Goal: Entertainment & Leisure: Consume media (video, audio)

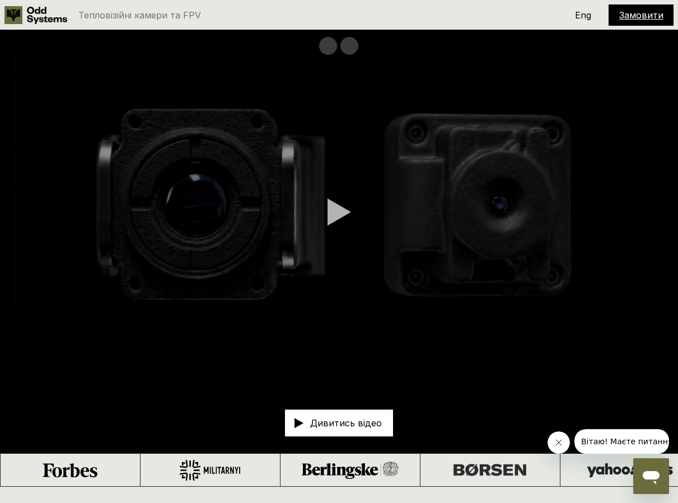
click at [507, 112] on video at bounding box center [339, 211] width 678 height 362
click at [507, 111] on video at bounding box center [339, 211] width 678 height 362
click at [291, 331] on video at bounding box center [339, 211] width 678 height 362
click at [293, 331] on video at bounding box center [339, 211] width 678 height 362
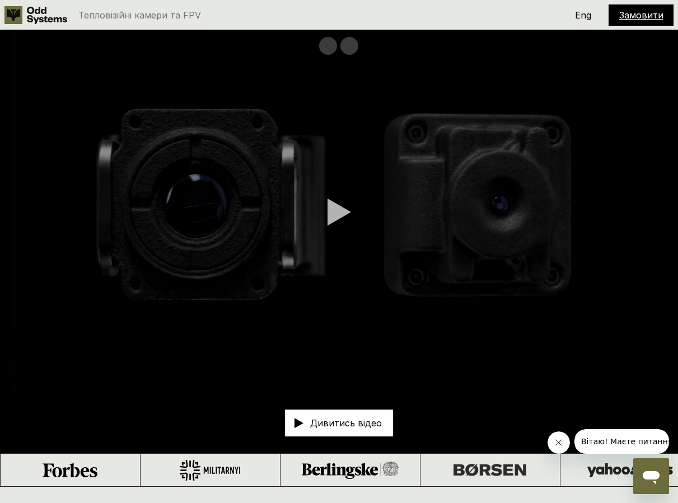
click at [292, 331] on video at bounding box center [339, 211] width 678 height 362
click at [246, 318] on video at bounding box center [339, 211] width 678 height 362
click at [237, 327] on video at bounding box center [339, 211] width 678 height 362
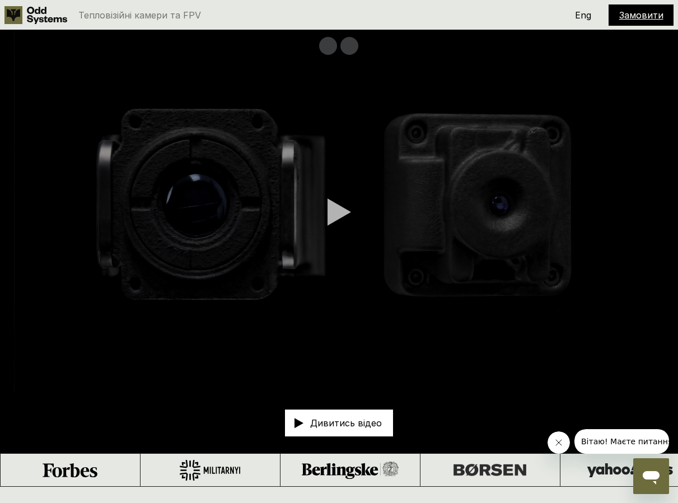
click at [336, 219] on div at bounding box center [339, 212] width 24 height 28
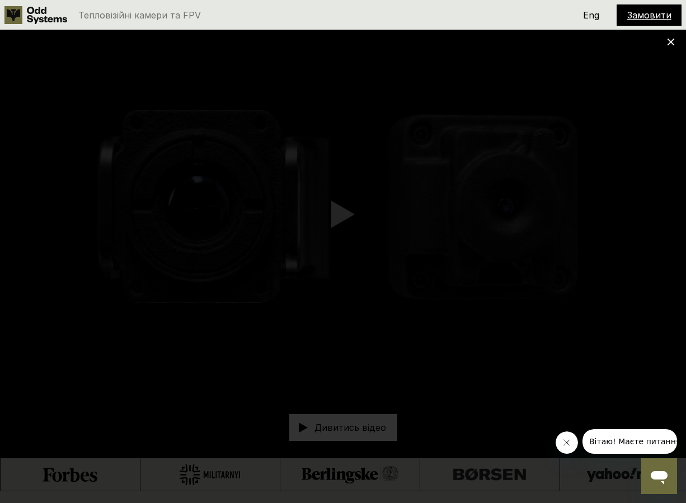
click at [674, 43] on icon at bounding box center [671, 42] width 8 height 8
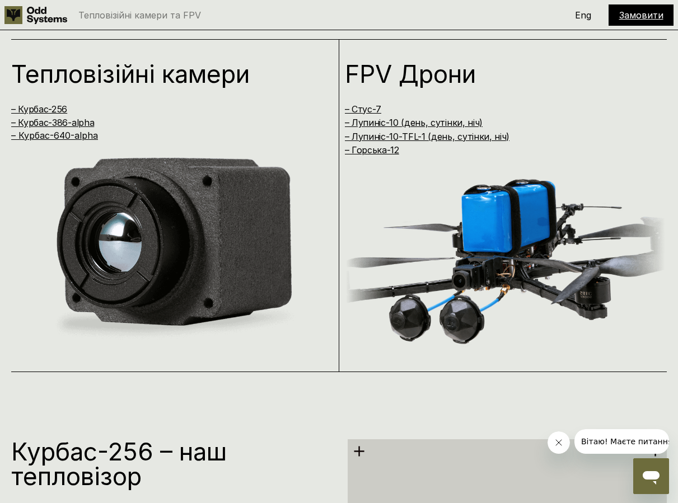
scroll to position [1176, 0]
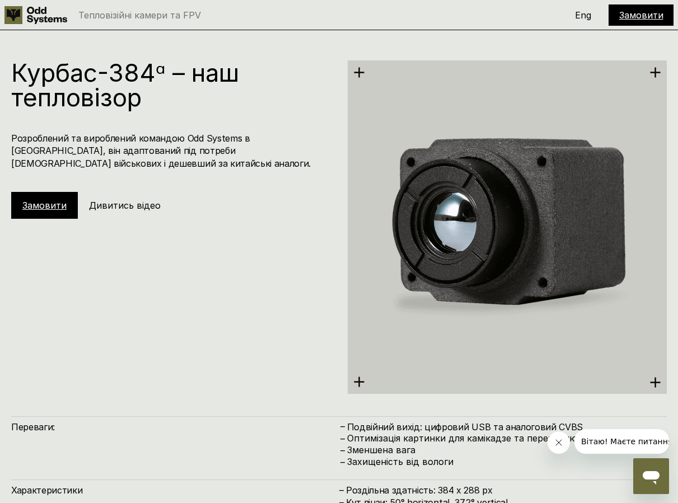
scroll to position [2146, 0]
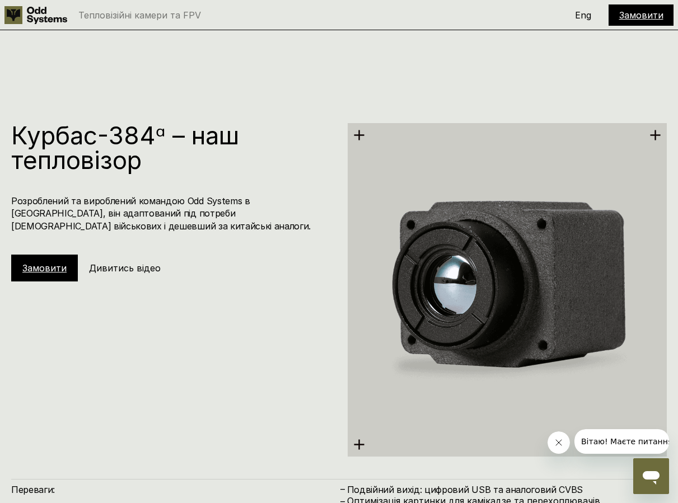
click at [126, 268] on h5 "Дивитись відео" at bounding box center [125, 268] width 72 height 12
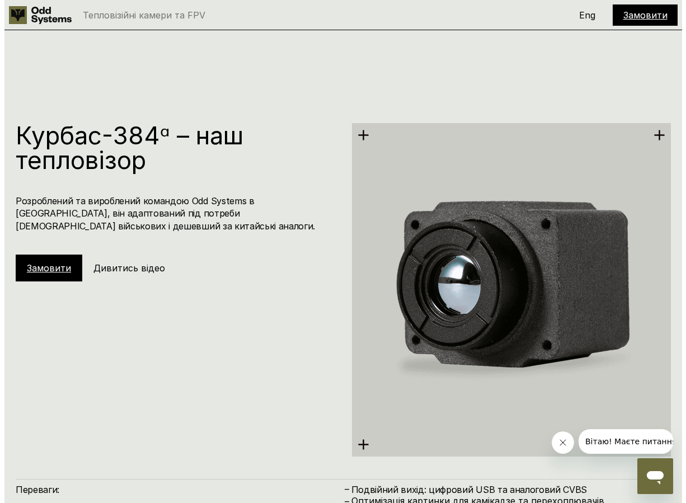
scroll to position [2159, 0]
